Goal: Find specific page/section: Find specific page/section

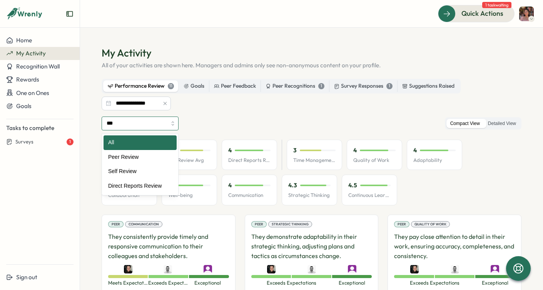
click at [161, 122] on input "***" at bounding box center [140, 124] width 77 height 14
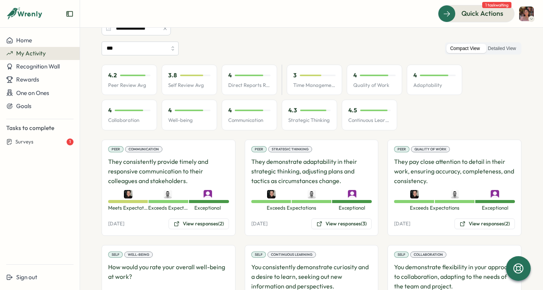
scroll to position [72, 0]
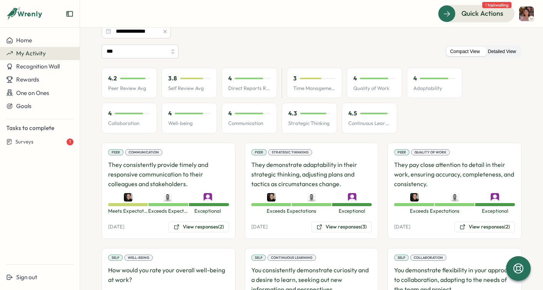
click at [493, 51] on label "Detailed View" at bounding box center [502, 52] width 36 height 10
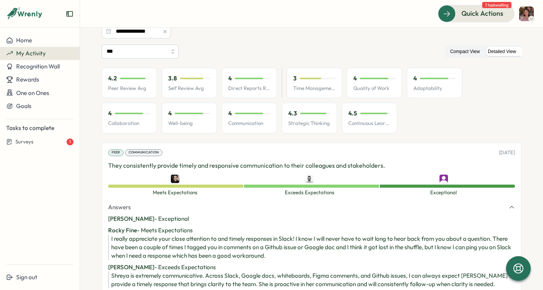
click at [457, 51] on label "Compact View" at bounding box center [464, 52] width 37 height 10
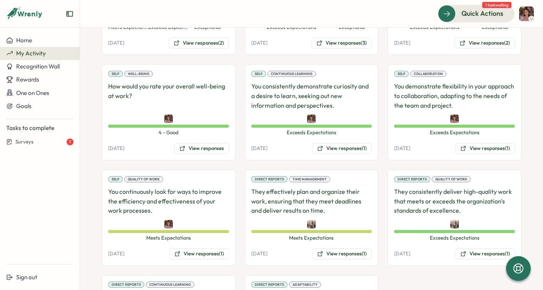
scroll to position [0, 0]
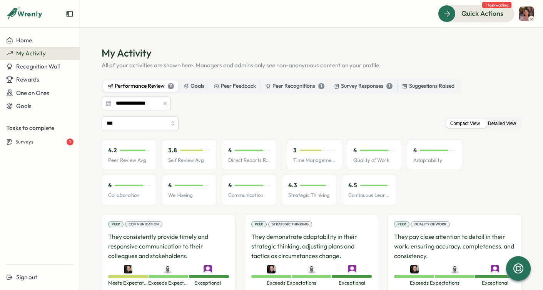
click at [498, 124] on label "Detailed View" at bounding box center [502, 124] width 36 height 10
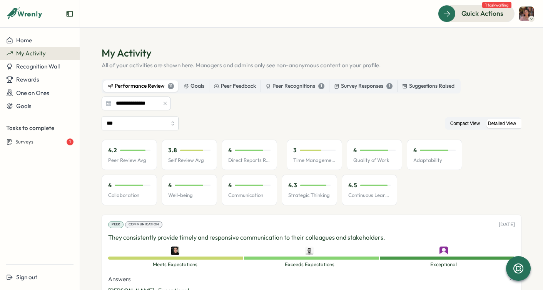
click at [457, 127] on label "Compact View" at bounding box center [464, 124] width 37 height 10
